Goal: Task Accomplishment & Management: Manage account settings

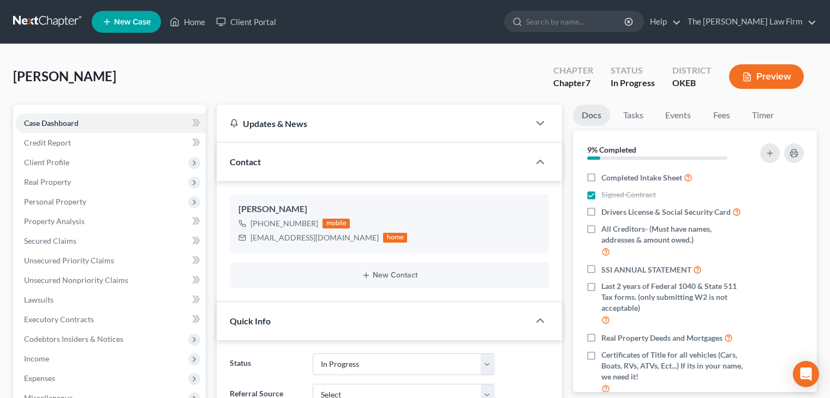
select select "4"
click at [598, 19] on input "search" at bounding box center [576, 21] width 100 height 20
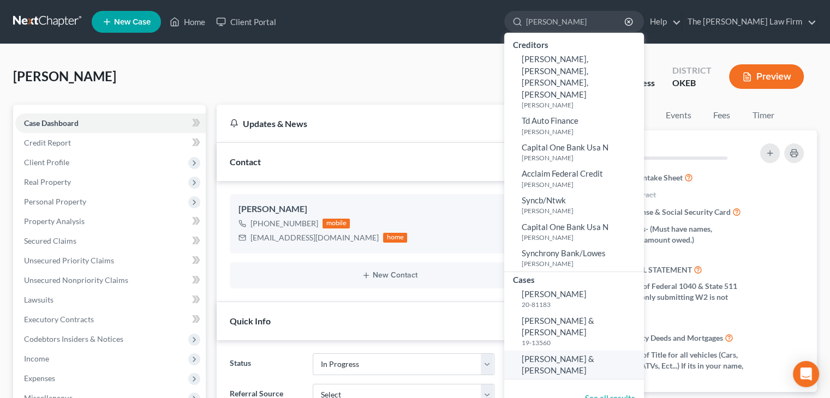
type input "[PERSON_NAME]"
click at [576, 351] on link "[PERSON_NAME] & [PERSON_NAME]" at bounding box center [574, 365] width 140 height 29
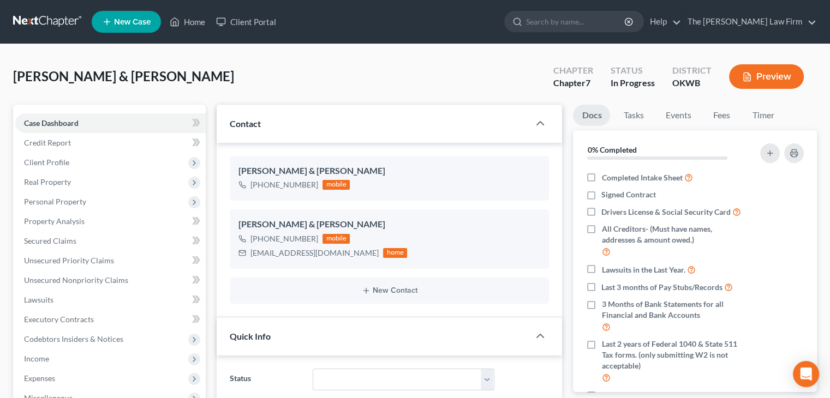
scroll to position [330, 0]
click at [313, 253] on div "[EMAIL_ADDRESS][DOMAIN_NAME]" at bounding box center [315, 253] width 128 height 11
copy div "[EMAIL_ADDRESS][DOMAIN_NAME]"
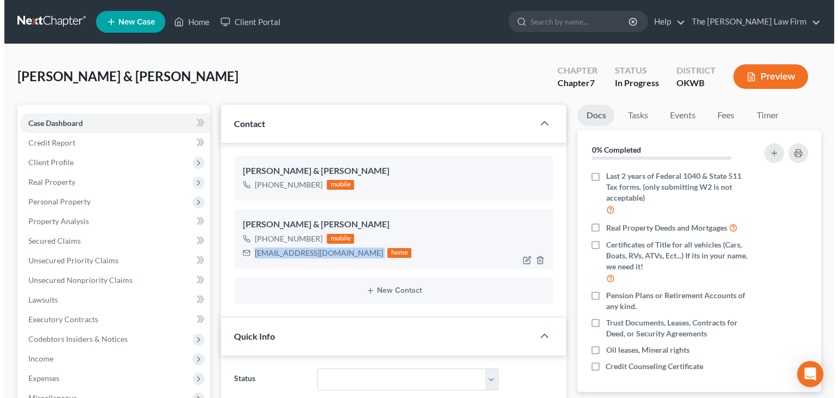
scroll to position [109, 0]
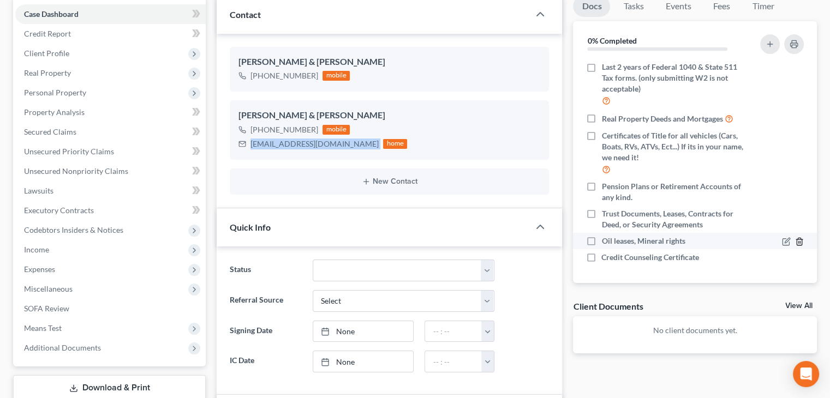
click at [795, 241] on icon "button" at bounding box center [799, 241] width 9 height 9
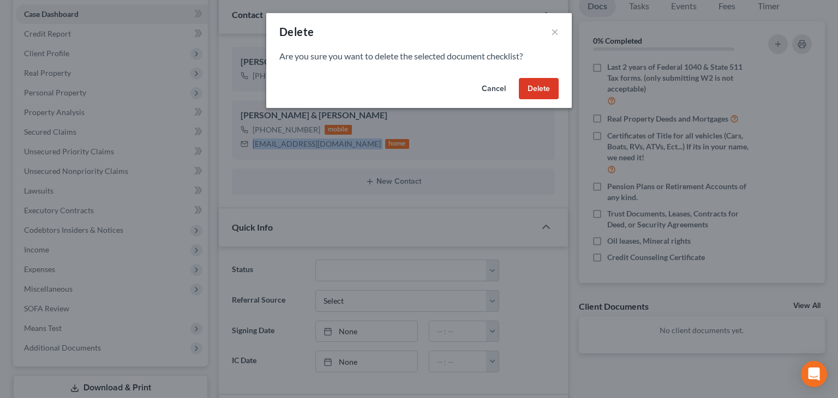
scroll to position [168, 0]
click at [551, 86] on button "Delete" at bounding box center [539, 89] width 40 height 22
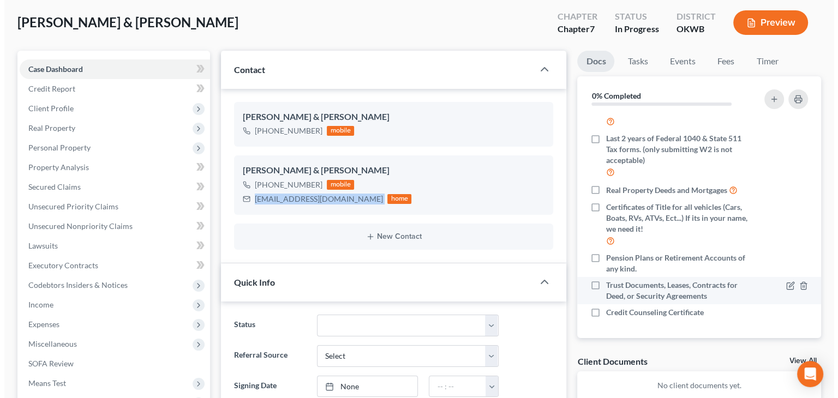
scroll to position [55, 0]
click at [795, 283] on icon "button" at bounding box center [799, 285] width 9 height 9
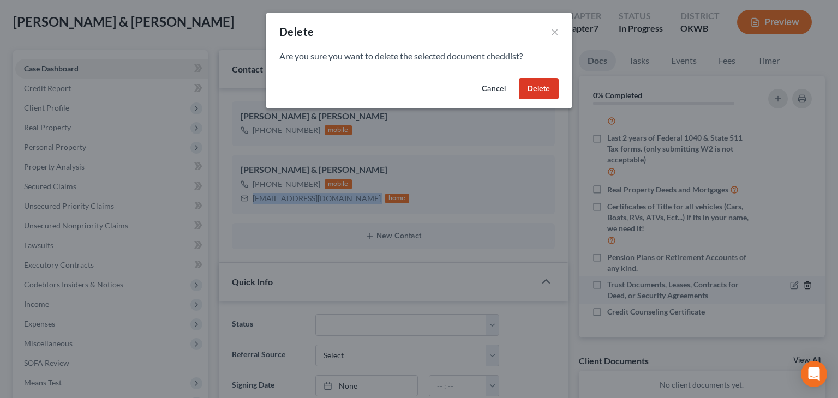
scroll to position [152, 0]
click at [535, 88] on button "Delete" at bounding box center [539, 89] width 40 height 22
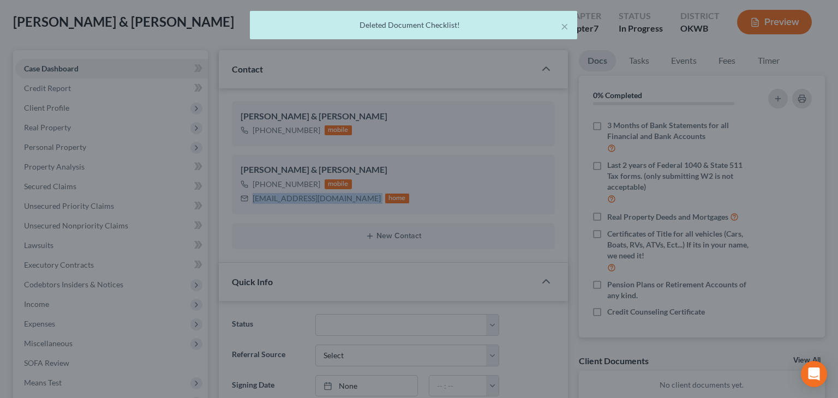
scroll to position [135, 0]
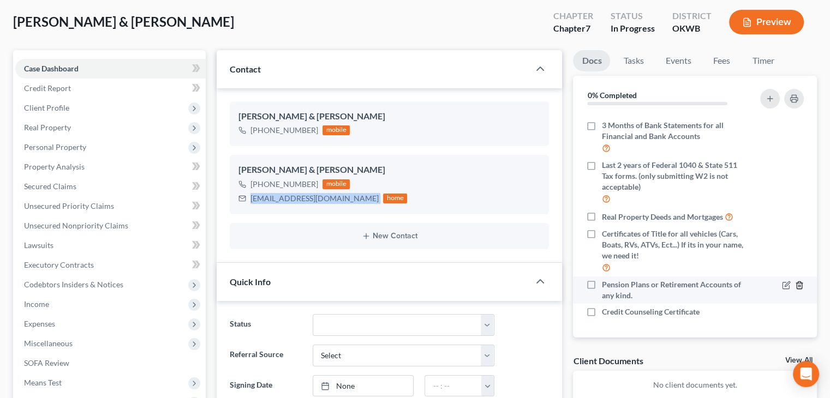
click at [797, 285] on icon "button" at bounding box center [799, 285] width 5 height 7
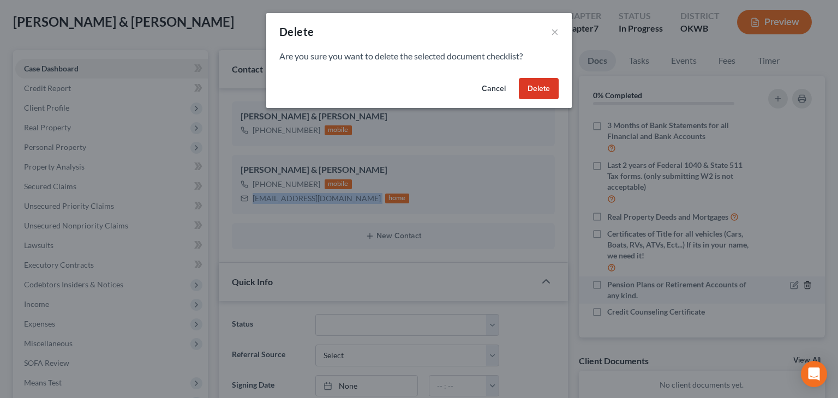
scroll to position [124, 0]
click at [541, 80] on button "Delete" at bounding box center [539, 89] width 40 height 22
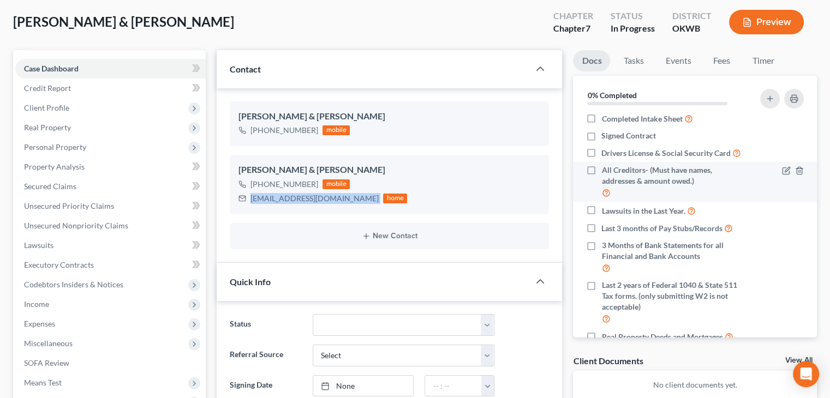
scroll to position [0, 0]
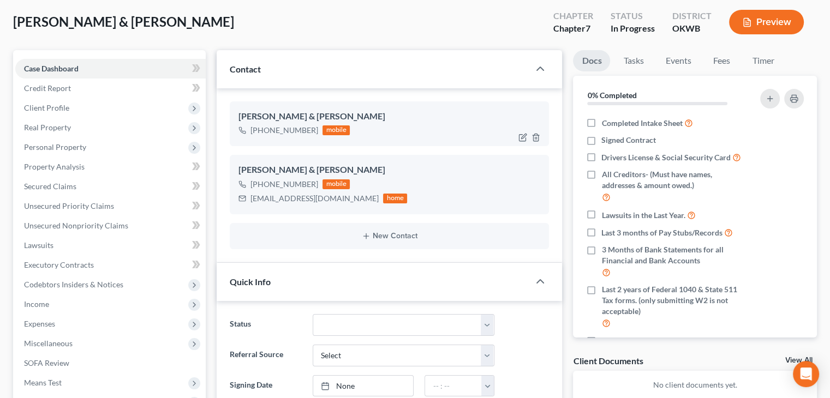
click at [491, 138] on div "[PERSON_NAME] & [PERSON_NAME] [PHONE_NUMBER] mobile" at bounding box center [389, 124] width 319 height 45
click at [601, 121] on label "Completed Intake Sheet" at bounding box center [646, 123] width 91 height 13
click at [606, 121] on input "Completed Intake Sheet" at bounding box center [609, 120] width 7 height 7
checkbox input "true"
click at [601, 140] on label "Signed Contract" at bounding box center [628, 140] width 55 height 11
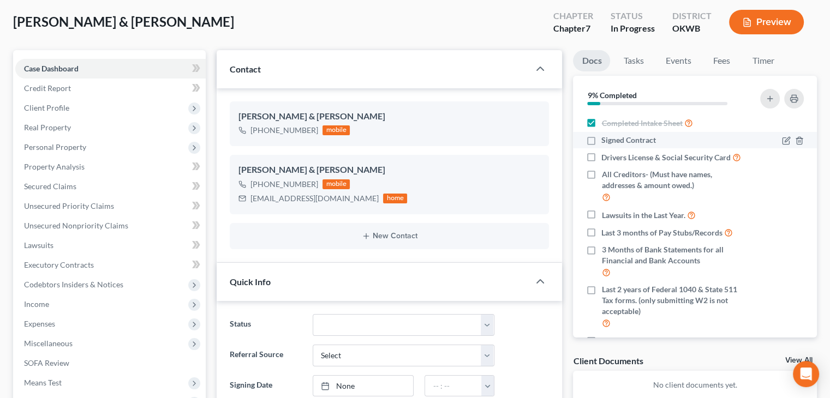
click at [606, 140] on input "Signed Contract" at bounding box center [609, 138] width 7 height 7
click at [601, 139] on label "Signed Contract" at bounding box center [628, 140] width 55 height 11
click at [606, 139] on input "Signed Contract" at bounding box center [609, 138] width 7 height 7
drag, startPoint x: 592, startPoint y: 135, endPoint x: 598, endPoint y: 153, distance: 18.5
click at [601, 135] on label "Signed Contract" at bounding box center [628, 140] width 55 height 11
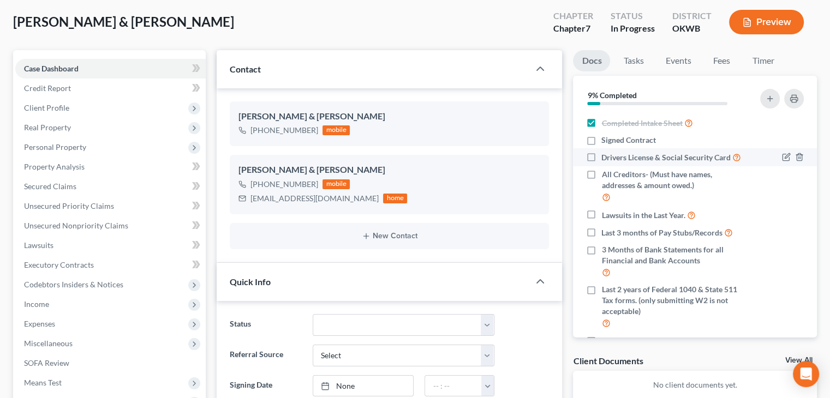
click at [606, 135] on input "Signed Contract" at bounding box center [609, 138] width 7 height 7
checkbox input "true"
click at [801, 98] on button "button" at bounding box center [794, 99] width 20 height 20
click at [797, 98] on icon "button" at bounding box center [794, 98] width 9 height 9
